Goal: Task Accomplishment & Management: Use online tool/utility

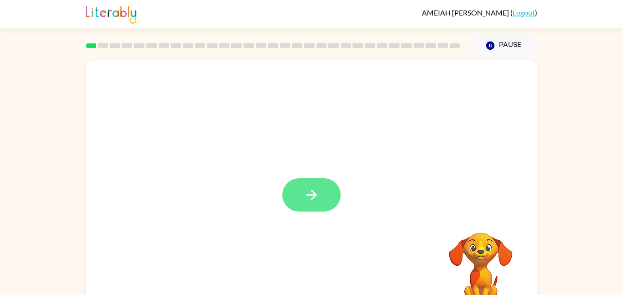
click at [310, 191] on icon "button" at bounding box center [312, 195] width 16 height 16
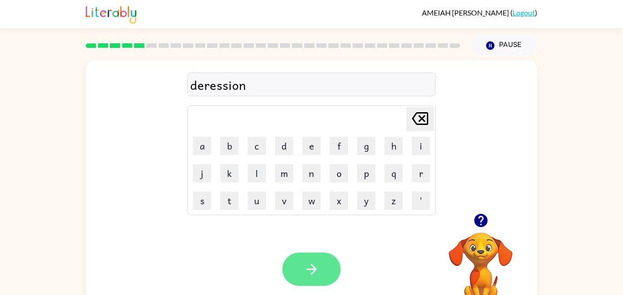
click at [301, 258] on button "button" at bounding box center [311, 269] width 58 height 33
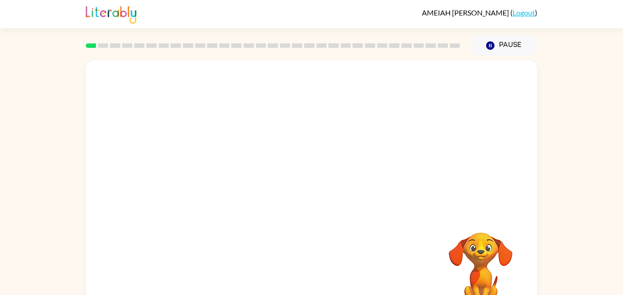
click at [428, 90] on video "Your browser must support playing .mp4 files to use Literably. Please try using…" at bounding box center [311, 136] width 451 height 153
click at [433, 86] on video "Your browser must support playing .mp4 files to use Literably. Please try using…" at bounding box center [311, 136] width 451 height 153
click at [432, 86] on video "Your browser must support playing .mp4 files to use Literably. Please try using…" at bounding box center [311, 136] width 451 height 153
click at [309, 200] on icon "button" at bounding box center [312, 195] width 16 height 16
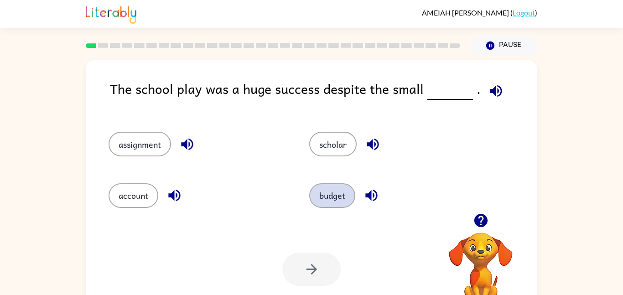
click at [317, 196] on button "budget" at bounding box center [332, 195] width 46 height 25
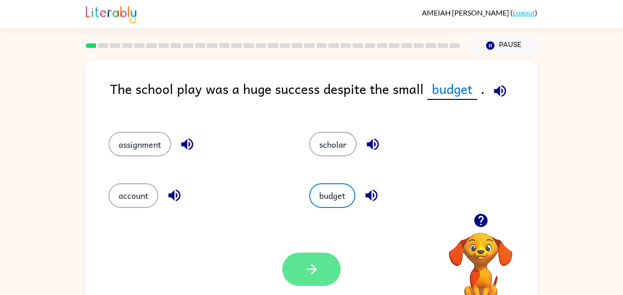
click at [305, 268] on icon "button" at bounding box center [312, 269] width 16 height 16
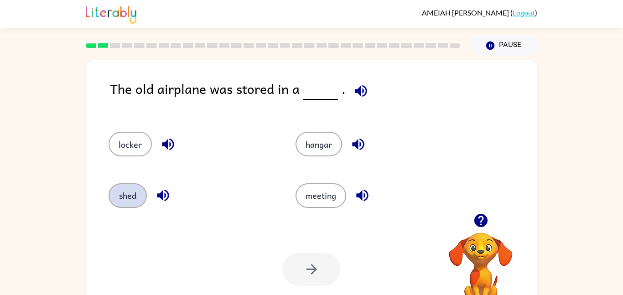
click at [129, 193] on button "shed" at bounding box center [127, 195] width 38 height 25
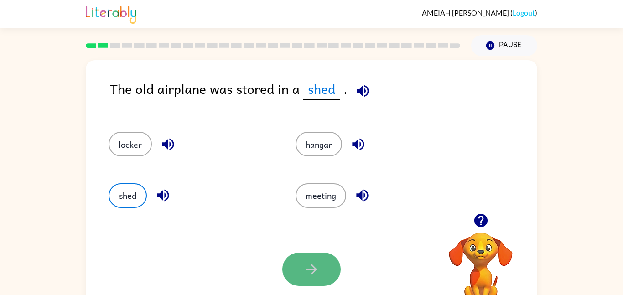
click at [302, 258] on button "button" at bounding box center [311, 269] width 58 height 33
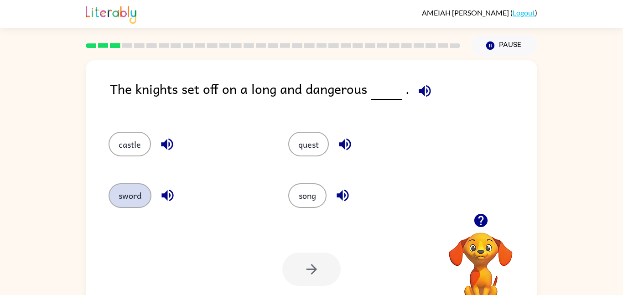
click at [134, 197] on button "sword" at bounding box center [129, 195] width 43 height 25
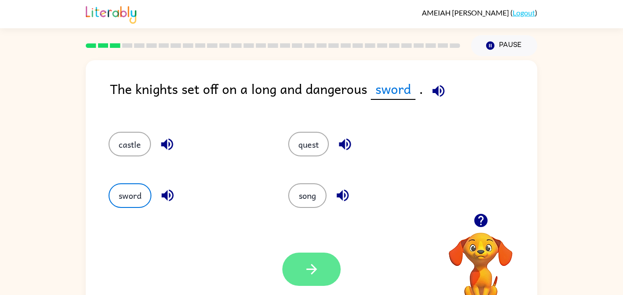
click at [315, 261] on icon "button" at bounding box center [312, 269] width 16 height 16
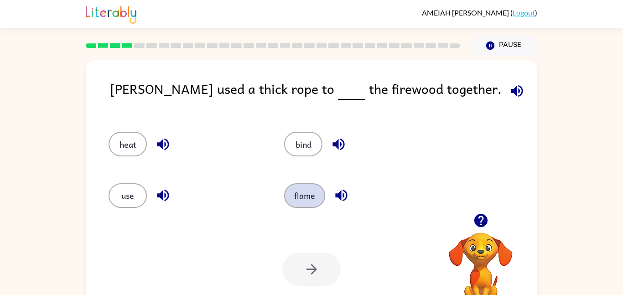
click at [302, 196] on button "flame" at bounding box center [304, 195] width 41 height 25
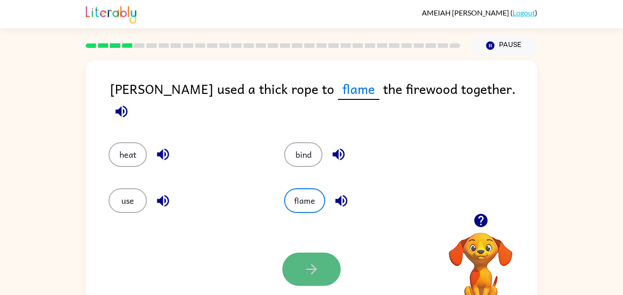
click at [307, 262] on icon "button" at bounding box center [312, 269] width 16 height 16
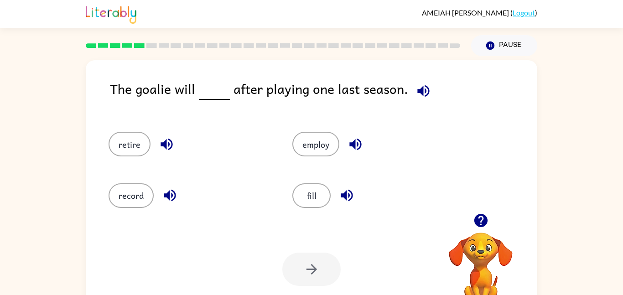
click at [475, 216] on icon "button" at bounding box center [480, 220] width 13 height 13
click at [421, 96] on icon "button" at bounding box center [423, 91] width 12 height 12
click at [133, 139] on button "retire" at bounding box center [129, 144] width 42 height 25
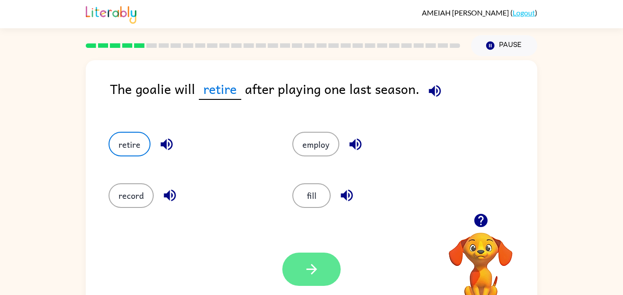
click at [320, 258] on button "button" at bounding box center [311, 269] width 58 height 33
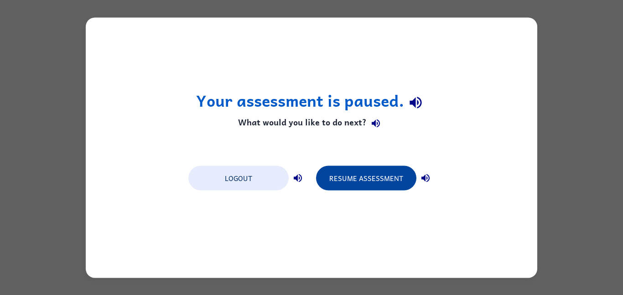
click at [366, 181] on button "Resume Assessment" at bounding box center [366, 177] width 100 height 25
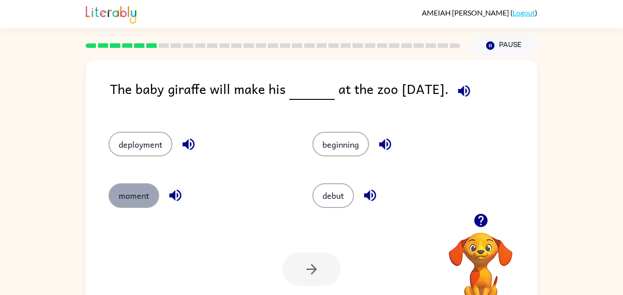
click at [134, 202] on button "moment" at bounding box center [133, 195] width 51 height 25
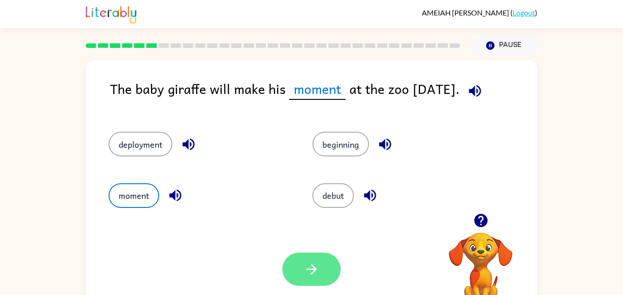
click at [314, 266] on icon "button" at bounding box center [312, 269] width 16 height 16
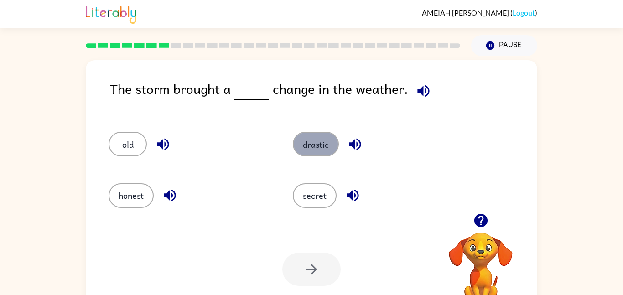
click at [317, 143] on button "drastic" at bounding box center [316, 144] width 46 height 25
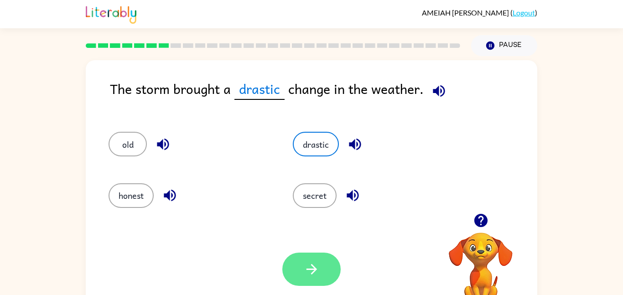
click at [318, 270] on icon "button" at bounding box center [312, 269] width 16 height 16
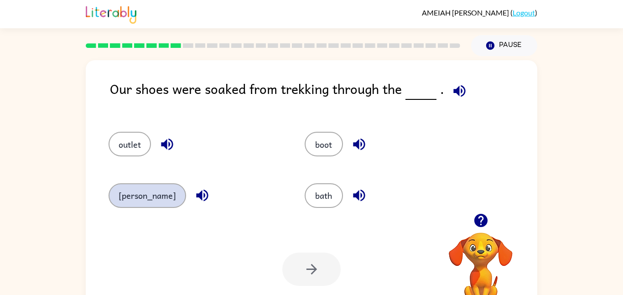
click at [132, 201] on button "marsh" at bounding box center [146, 195] width 77 height 25
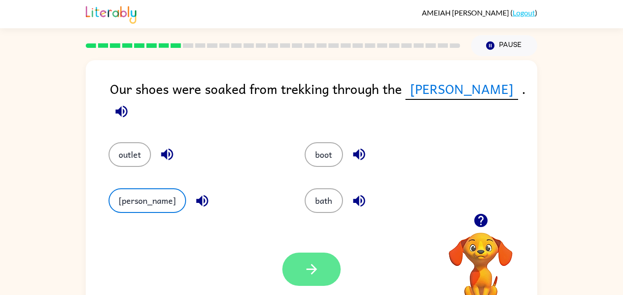
click at [324, 268] on button "button" at bounding box center [311, 269] width 58 height 33
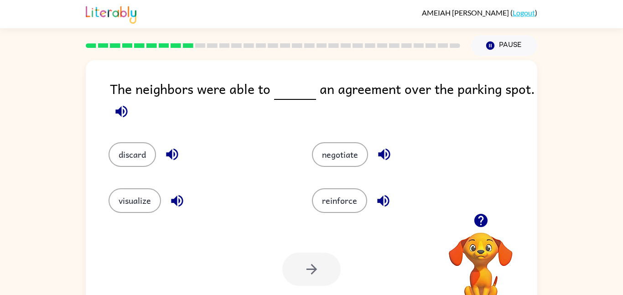
click at [344, 175] on div "reinforce" at bounding box center [395, 194] width 203 height 46
click at [340, 164] on button "negotiate" at bounding box center [340, 154] width 56 height 25
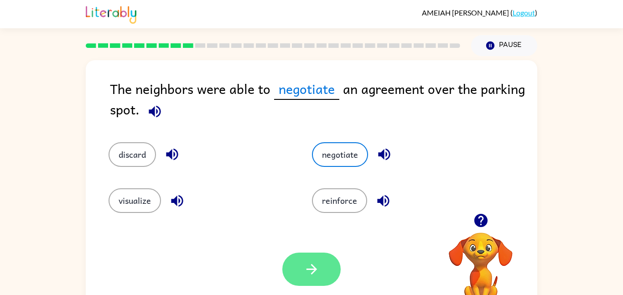
click at [304, 269] on icon "button" at bounding box center [312, 269] width 16 height 16
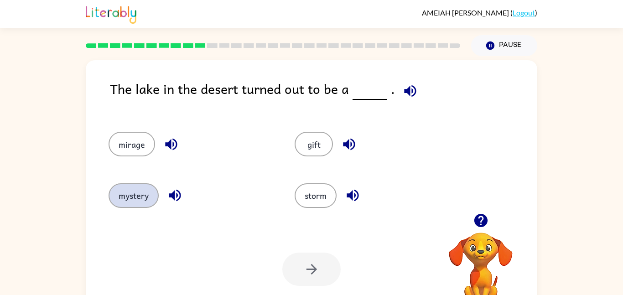
click at [132, 193] on button "mystery" at bounding box center [133, 195] width 50 height 25
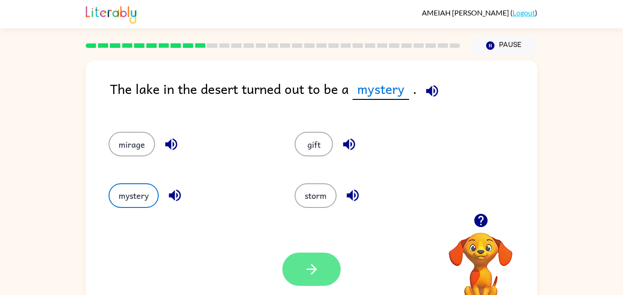
click at [310, 266] on icon "button" at bounding box center [312, 269] width 16 height 16
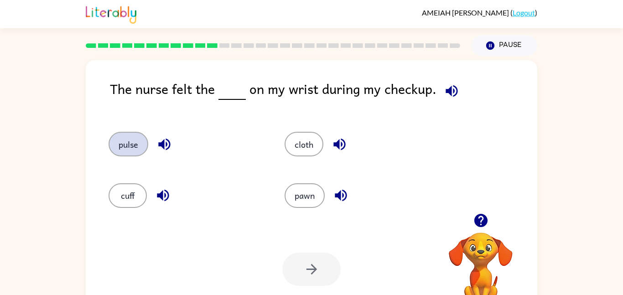
click at [130, 149] on button "pulse" at bounding box center [128, 144] width 40 height 25
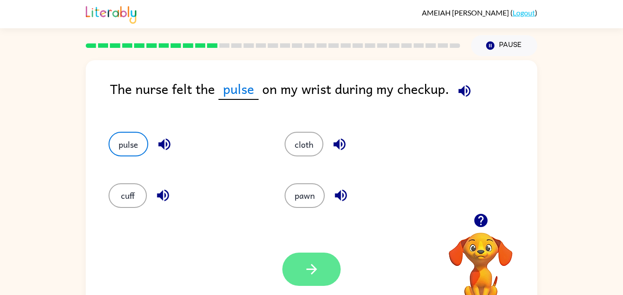
click at [303, 260] on button "button" at bounding box center [311, 269] width 58 height 33
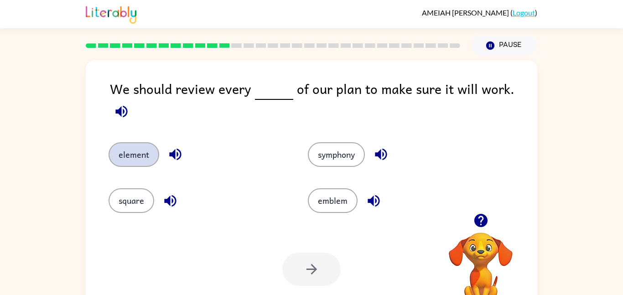
click at [129, 144] on button "element" at bounding box center [133, 154] width 51 height 25
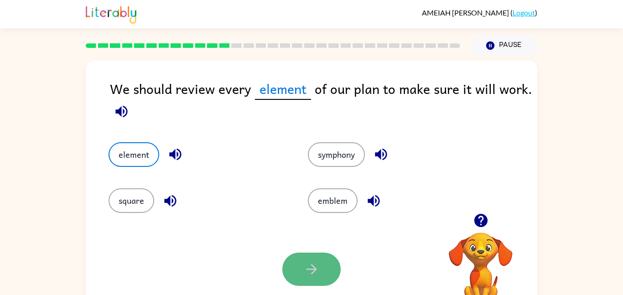
click at [309, 269] on icon "button" at bounding box center [311, 269] width 10 height 10
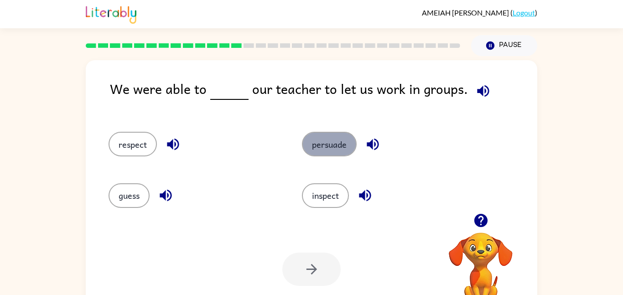
click at [330, 149] on button "persuade" at bounding box center [329, 144] width 55 height 25
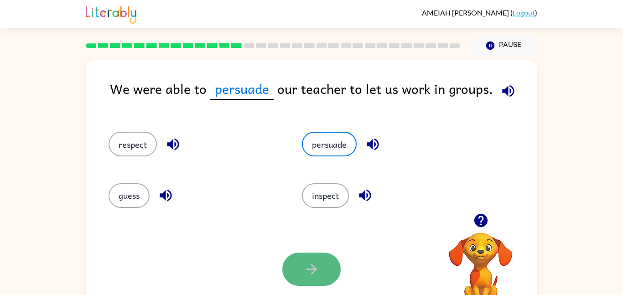
click at [314, 264] on icon "button" at bounding box center [312, 269] width 16 height 16
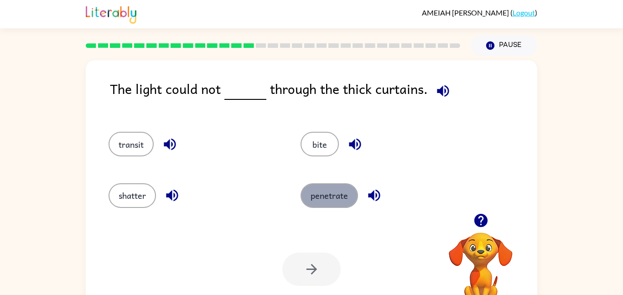
click at [318, 199] on button "penetrate" at bounding box center [328, 195] width 57 height 25
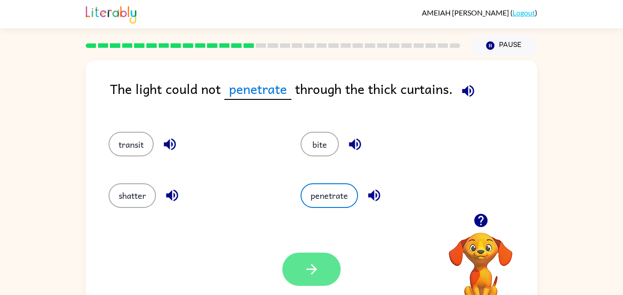
click at [311, 264] on icon "button" at bounding box center [312, 269] width 16 height 16
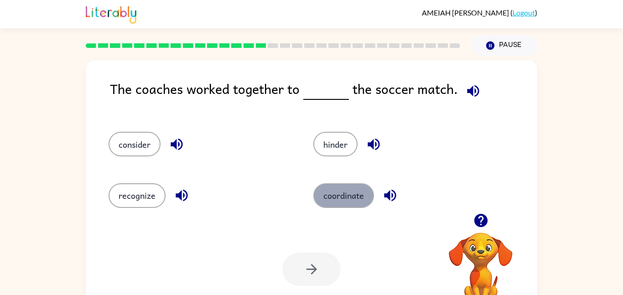
click at [335, 201] on button "coordinate" at bounding box center [343, 195] width 61 height 25
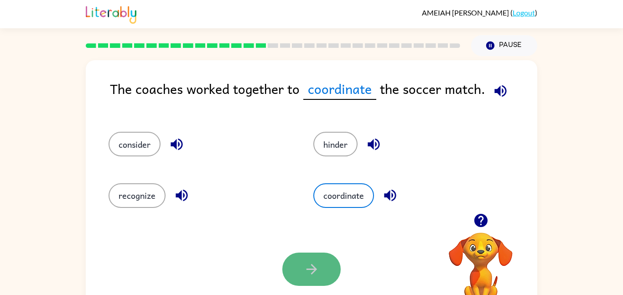
click at [298, 262] on button "button" at bounding box center [311, 269] width 58 height 33
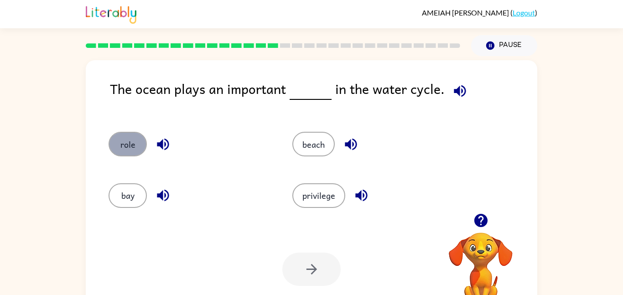
click at [132, 142] on button "role" at bounding box center [127, 144] width 38 height 25
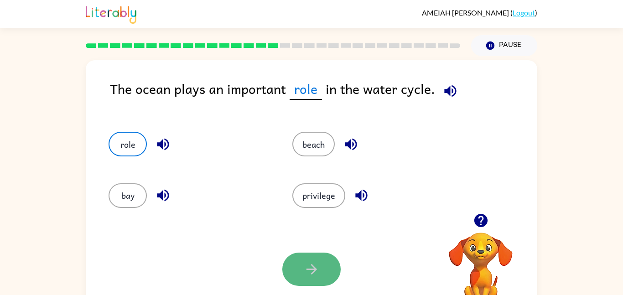
click at [311, 268] on icon "button" at bounding box center [312, 269] width 16 height 16
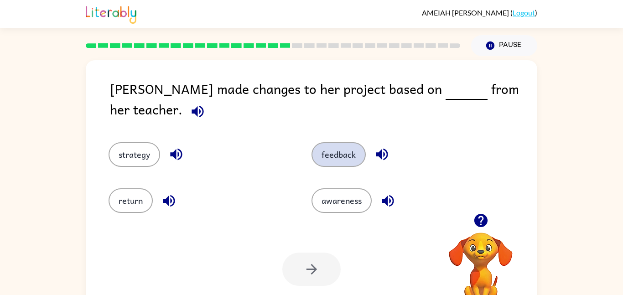
click at [342, 146] on button "feedback" at bounding box center [338, 154] width 54 height 25
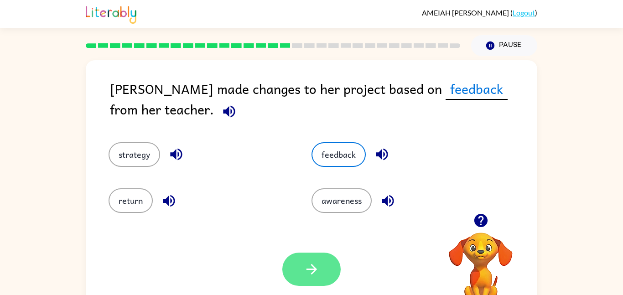
click at [301, 258] on button "button" at bounding box center [311, 269] width 58 height 33
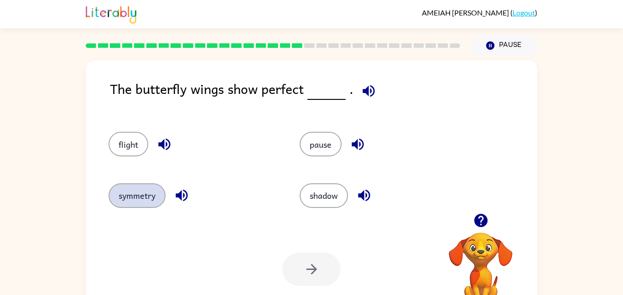
click at [147, 198] on button "symmetry" at bounding box center [136, 195] width 57 height 25
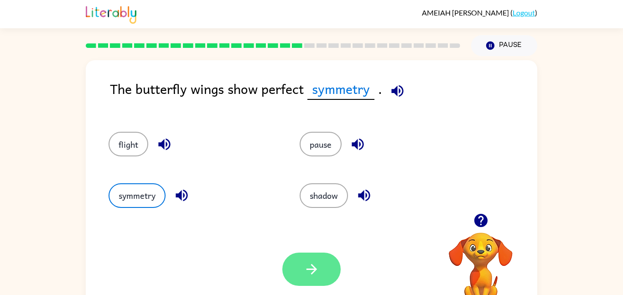
click at [327, 278] on button "button" at bounding box center [311, 269] width 58 height 33
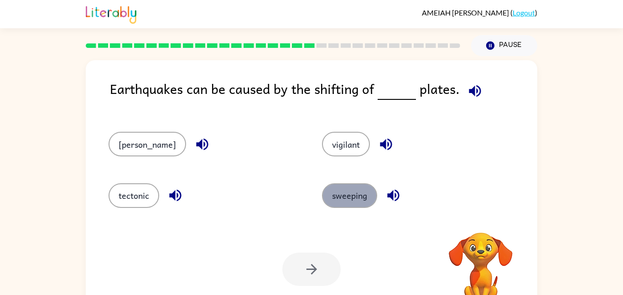
click at [336, 201] on button "sweeping" at bounding box center [349, 195] width 55 height 25
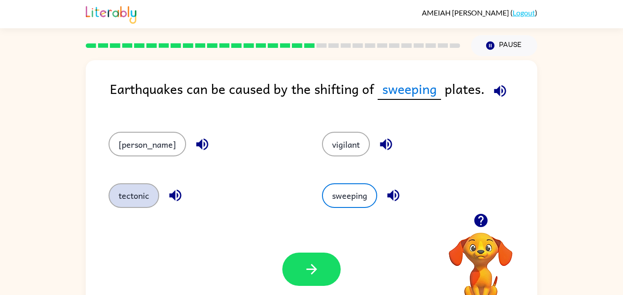
click at [141, 199] on button "tectonic" at bounding box center [133, 195] width 51 height 25
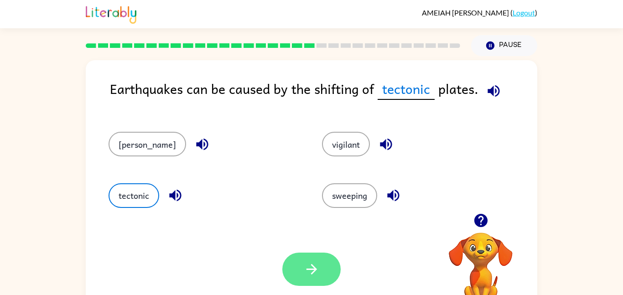
click at [303, 279] on button "button" at bounding box center [311, 269] width 58 height 33
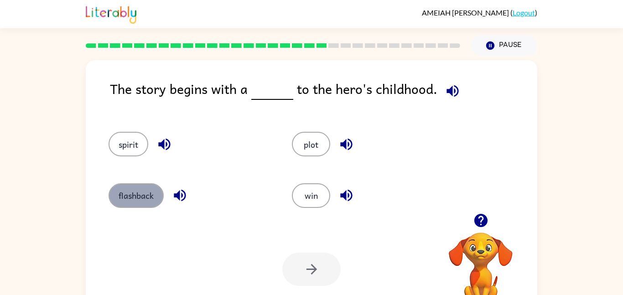
click at [140, 192] on button "flashback" at bounding box center [135, 195] width 55 height 25
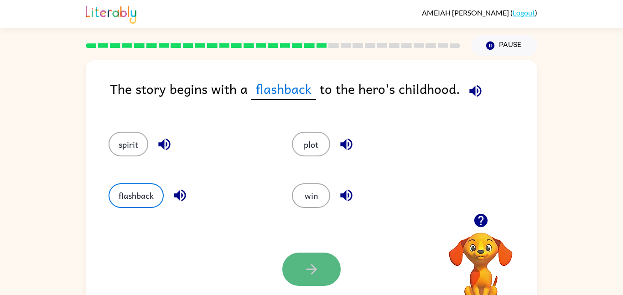
click at [320, 267] on button "button" at bounding box center [311, 269] width 58 height 33
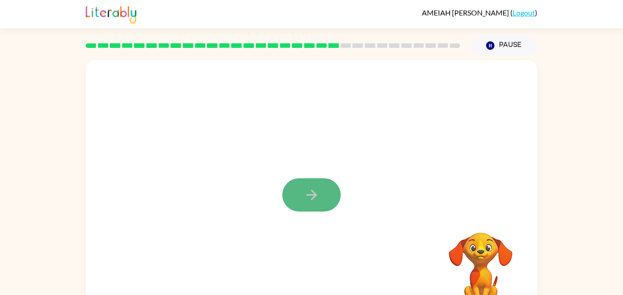
click at [293, 186] on button "button" at bounding box center [311, 194] width 58 height 33
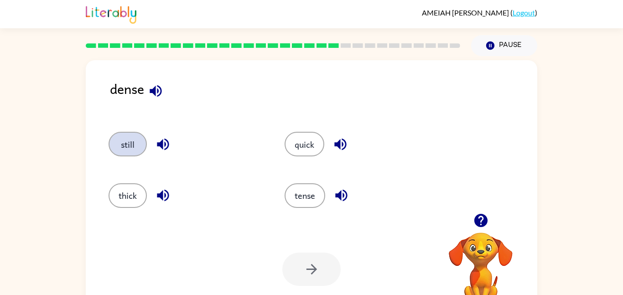
click at [138, 150] on button "still" at bounding box center [127, 144] width 38 height 25
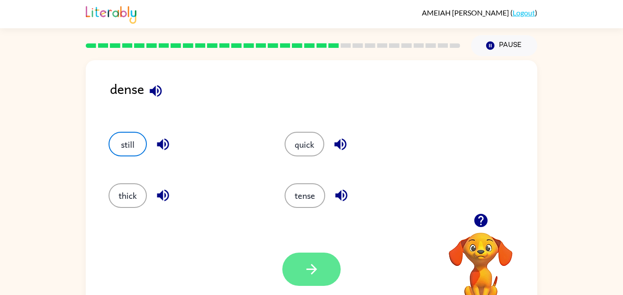
click at [308, 273] on icon "button" at bounding box center [312, 269] width 16 height 16
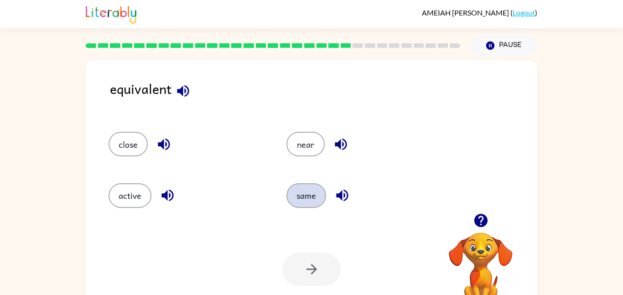
click at [310, 205] on button "same" at bounding box center [306, 195] width 40 height 25
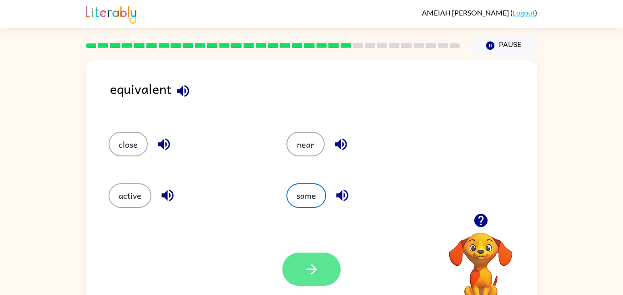
click at [312, 260] on button "button" at bounding box center [311, 269] width 58 height 33
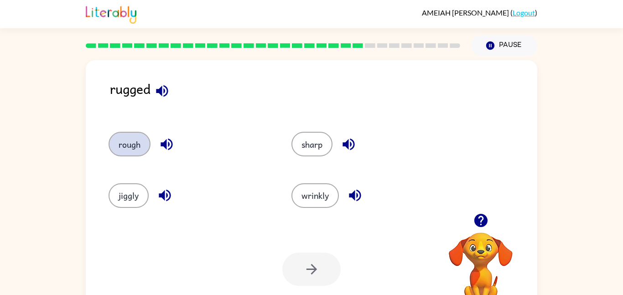
click at [126, 142] on button "rough" at bounding box center [129, 144] width 42 height 25
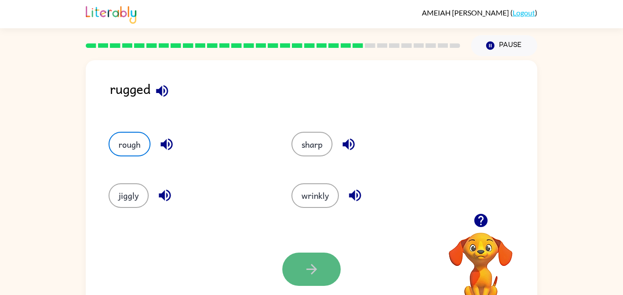
click at [298, 276] on button "button" at bounding box center [311, 269] width 58 height 33
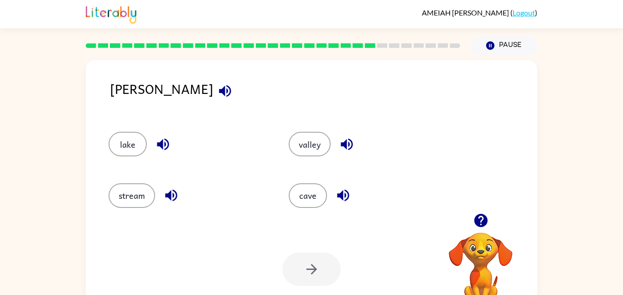
click at [138, 212] on div "stream" at bounding box center [181, 191] width 180 height 51
click at [140, 195] on button "stream" at bounding box center [131, 195] width 46 height 25
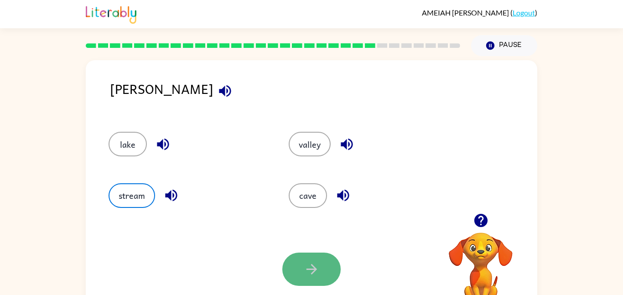
click at [309, 266] on icon "button" at bounding box center [312, 269] width 16 height 16
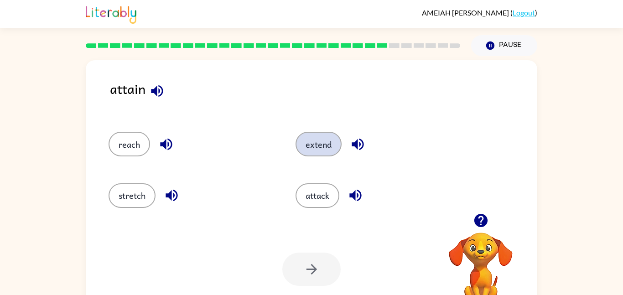
click at [329, 149] on button "extend" at bounding box center [318, 144] width 46 height 25
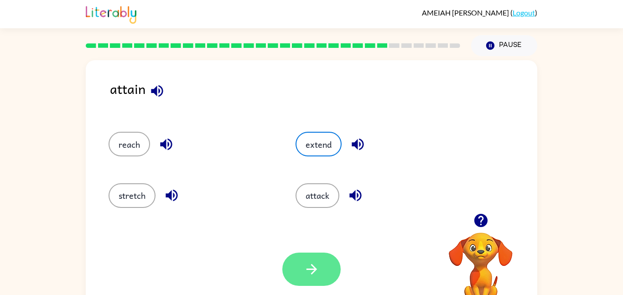
click at [306, 260] on button "button" at bounding box center [311, 269] width 58 height 33
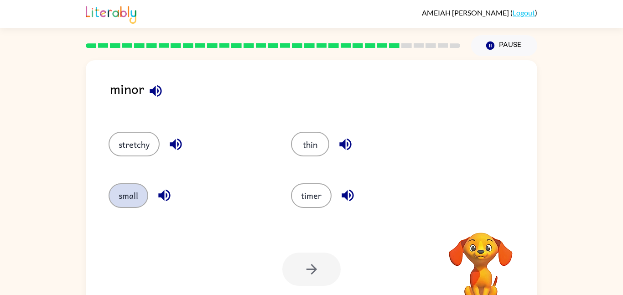
click at [117, 189] on button "small" at bounding box center [128, 195] width 40 height 25
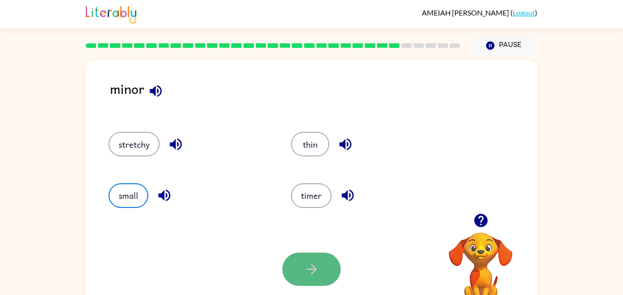
click at [320, 284] on button "button" at bounding box center [311, 269] width 58 height 33
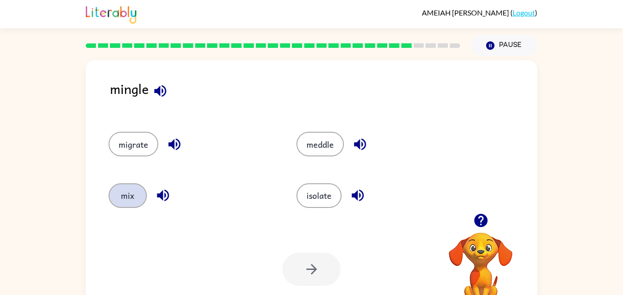
click at [130, 194] on button "mix" at bounding box center [127, 195] width 38 height 25
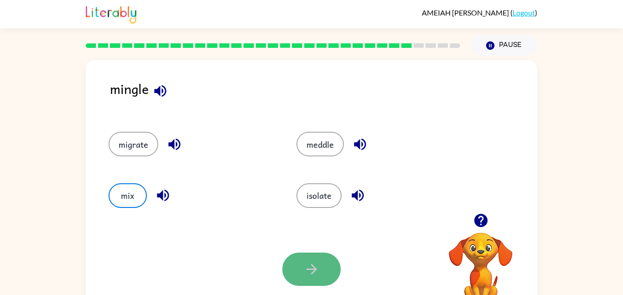
click at [314, 264] on icon "button" at bounding box center [312, 269] width 16 height 16
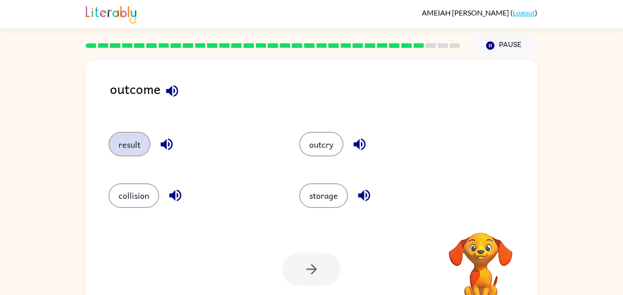
click at [114, 143] on button "result" at bounding box center [129, 144] width 42 height 25
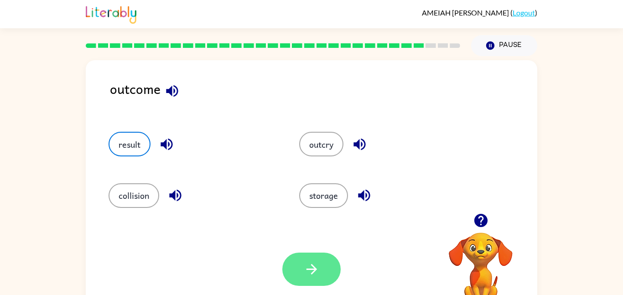
click at [316, 261] on icon "button" at bounding box center [312, 269] width 16 height 16
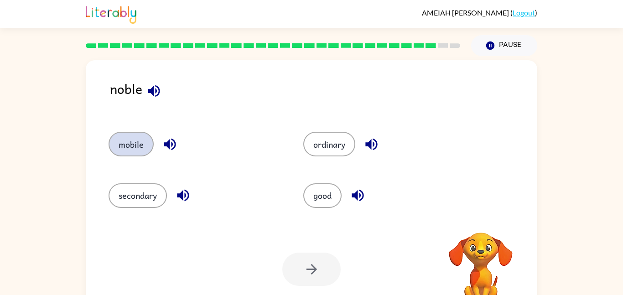
click at [123, 144] on button "mobile" at bounding box center [130, 144] width 45 height 25
click at [135, 144] on button "mobile" at bounding box center [130, 144] width 45 height 25
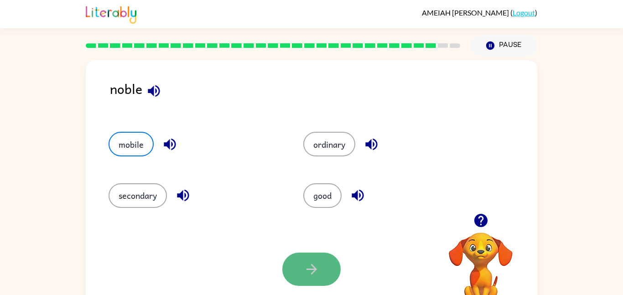
click at [330, 283] on button "button" at bounding box center [311, 269] width 58 height 33
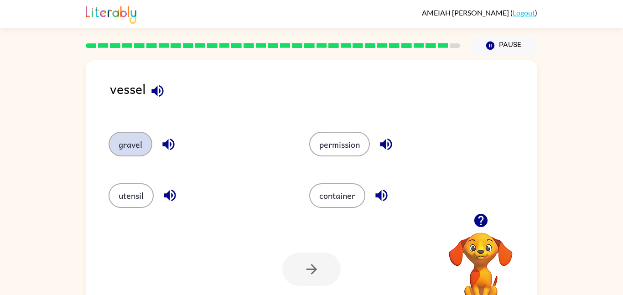
click at [116, 142] on button "gravel" at bounding box center [130, 144] width 44 height 25
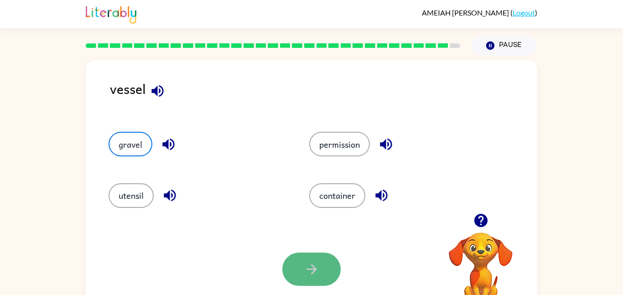
click at [305, 264] on icon "button" at bounding box center [312, 269] width 16 height 16
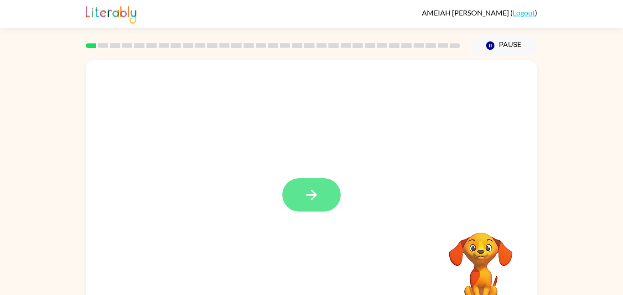
click at [282, 196] on button "button" at bounding box center [311, 194] width 58 height 33
click at [298, 187] on div at bounding box center [289, 174] width 389 height 33
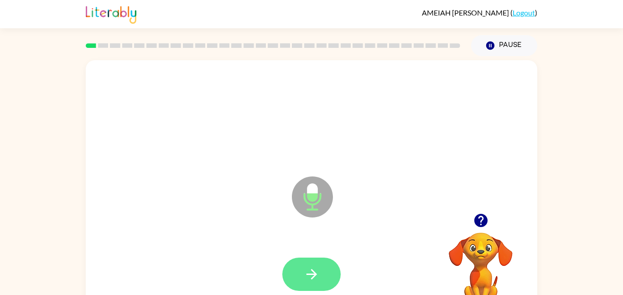
click at [322, 280] on button "button" at bounding box center [311, 274] width 58 height 33
click at [315, 273] on icon "button" at bounding box center [311, 274] width 10 height 10
click at [323, 268] on button "button" at bounding box center [311, 274] width 58 height 33
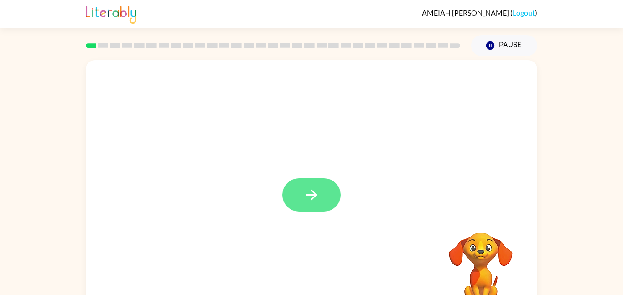
click at [286, 201] on button "button" at bounding box center [311, 194] width 58 height 33
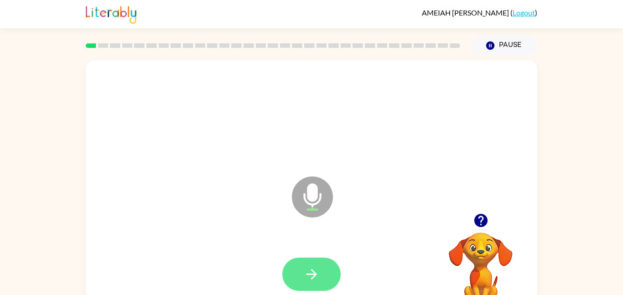
click at [311, 273] on icon "button" at bounding box center [311, 274] width 10 height 10
click at [323, 276] on button "button" at bounding box center [311, 274] width 58 height 33
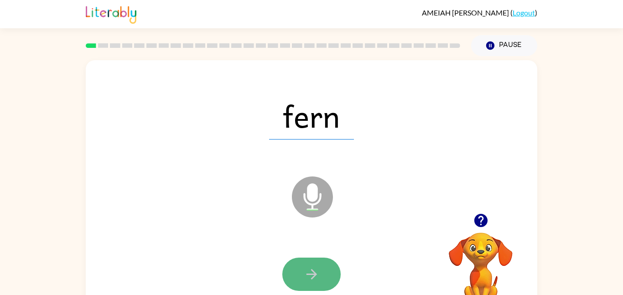
click at [324, 277] on button "button" at bounding box center [311, 274] width 58 height 33
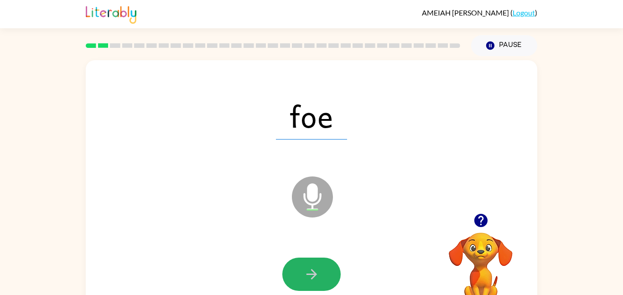
click at [324, 277] on button "button" at bounding box center [311, 274] width 58 height 33
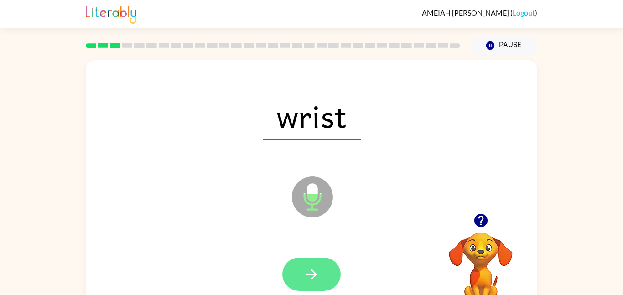
click at [311, 269] on icon "button" at bounding box center [311, 274] width 10 height 10
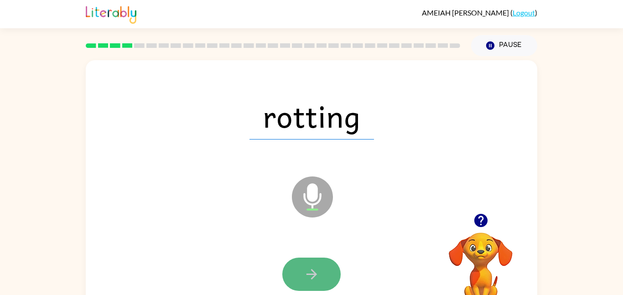
click at [312, 269] on icon "button" at bounding box center [312, 274] width 16 height 16
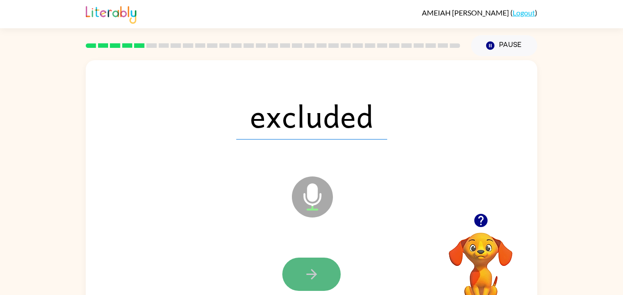
click at [309, 270] on icon "button" at bounding box center [312, 274] width 16 height 16
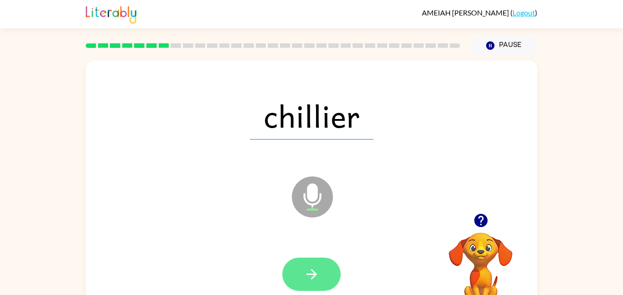
click at [311, 272] on icon "button" at bounding box center [312, 274] width 16 height 16
click at [317, 268] on icon "button" at bounding box center [312, 274] width 16 height 16
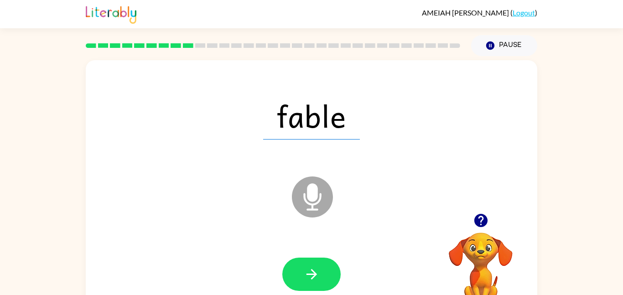
click at [335, 287] on div at bounding box center [311, 274] width 58 height 33
click at [315, 278] on icon "button" at bounding box center [312, 274] width 16 height 16
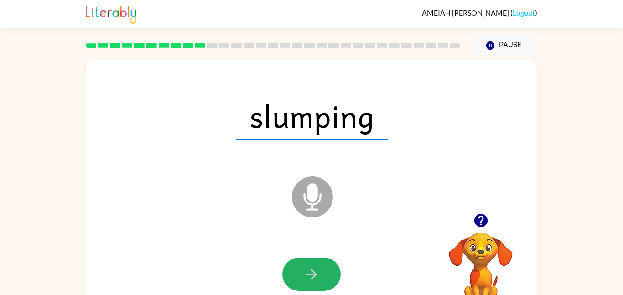
click at [315, 278] on icon "button" at bounding box center [312, 274] width 16 height 16
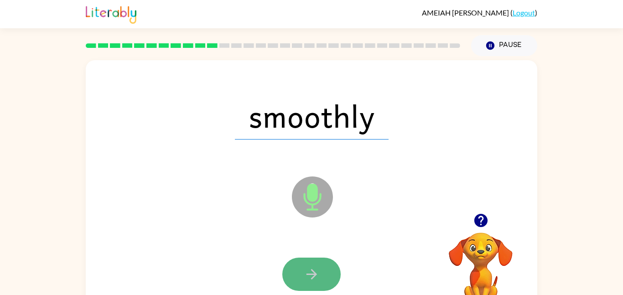
click at [314, 265] on button "button" at bounding box center [311, 274] width 58 height 33
